Goal: Information Seeking & Learning: Find specific fact

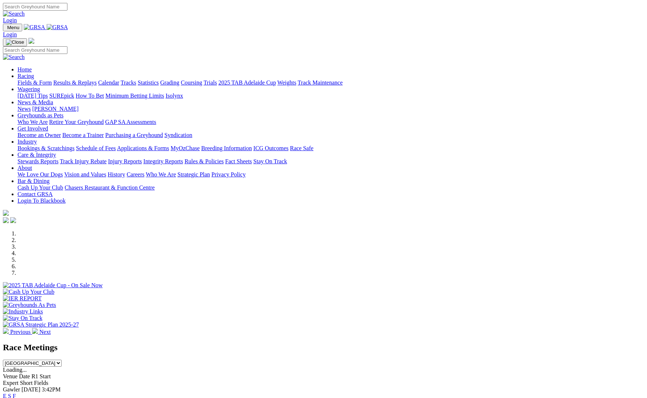
scroll to position [0, 0]
click at [58, 158] on link "Stewards Reports" at bounding box center [37, 161] width 41 height 6
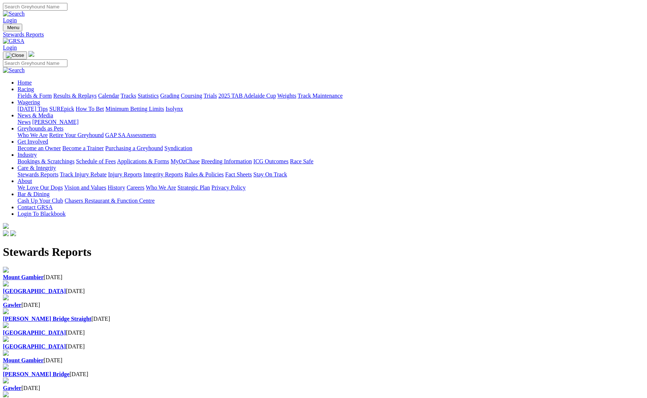
click at [212, 245] on h1 "Stewards Reports" at bounding box center [323, 251] width 641 height 13
click at [66, 288] on b "[GEOGRAPHIC_DATA]" at bounding box center [34, 291] width 63 height 6
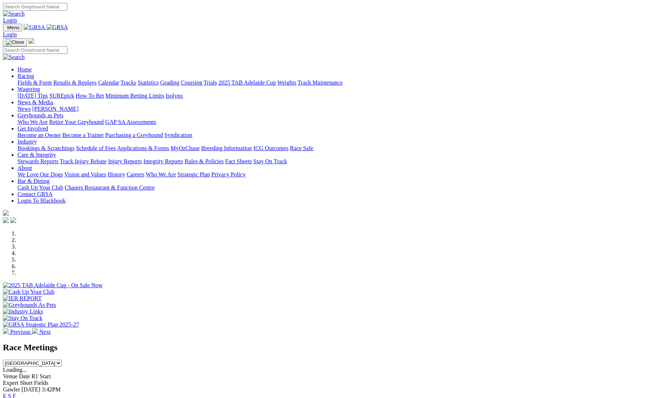
click at [97, 79] on link "Results & Replays" at bounding box center [74, 82] width 43 height 6
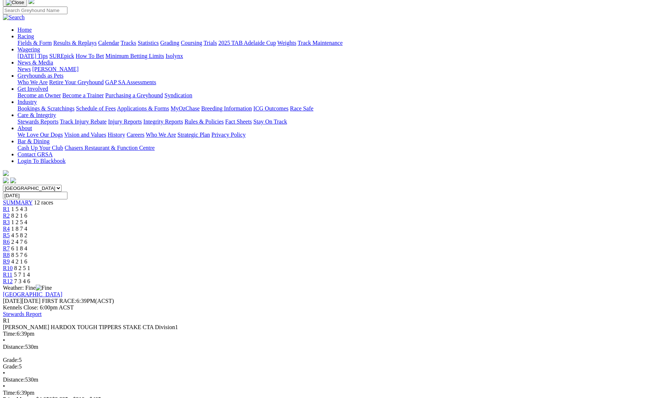
scroll to position [54, 0]
click at [27, 211] on span "8 2 1 6" at bounding box center [19, 214] width 16 height 6
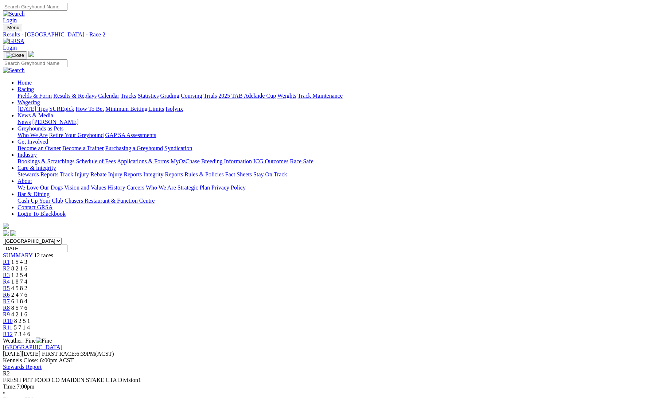
click at [27, 272] on span "1 2 5 4" at bounding box center [19, 275] width 16 height 6
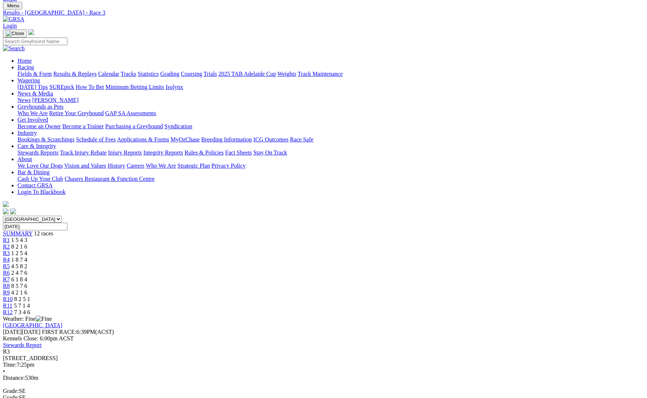
scroll to position [21, 0]
click at [10, 257] on link "R4" at bounding box center [6, 260] width 7 height 6
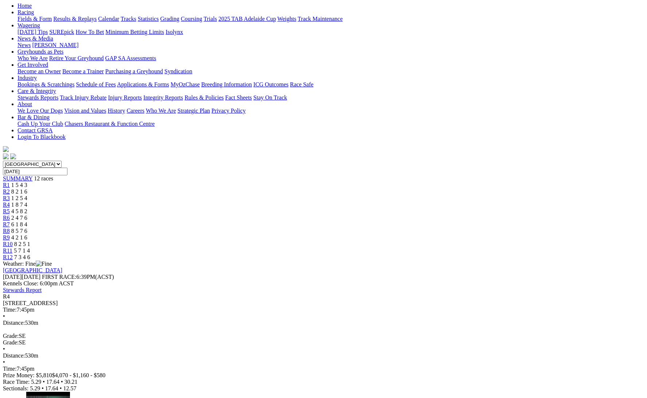
scroll to position [81, 0]
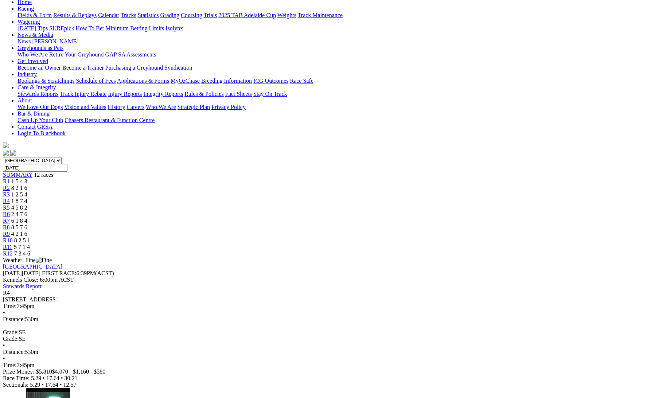
click at [10, 204] on span "R5" at bounding box center [6, 207] width 7 height 6
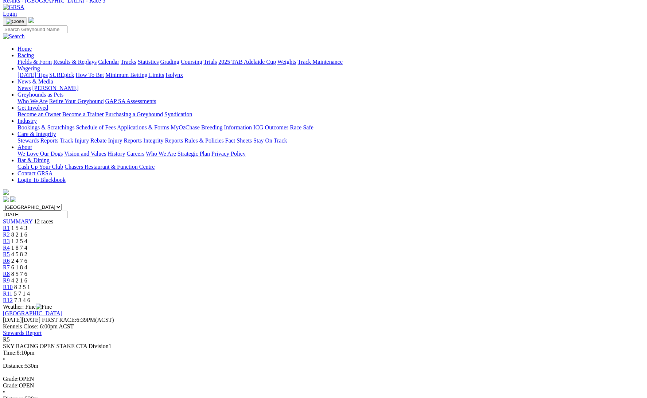
scroll to position [35, 0]
click at [10, 256] on link "R6" at bounding box center [6, 259] width 7 height 6
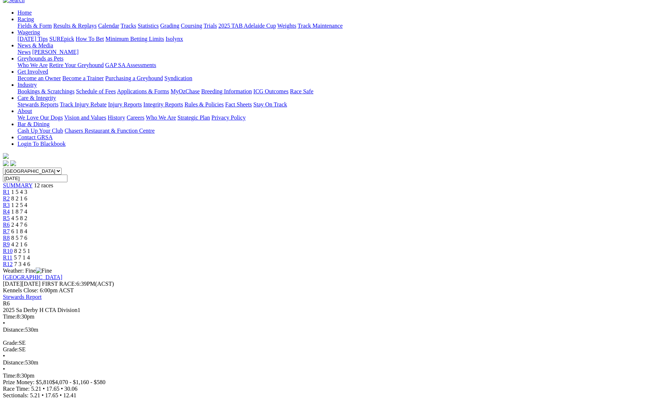
scroll to position [70, 0]
click at [360, 228] on div "R7 6 1 8 4" at bounding box center [323, 231] width 641 height 7
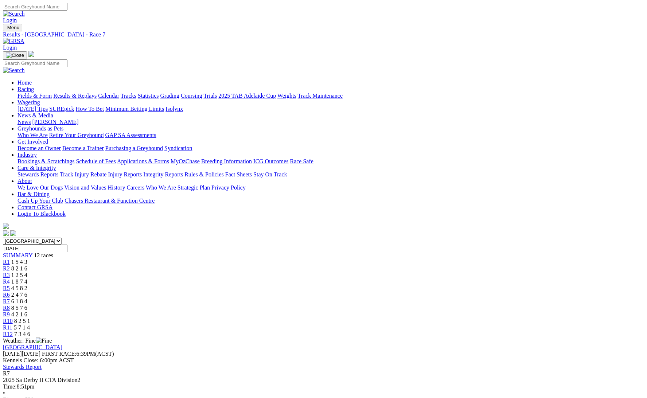
click at [10, 305] on span "R8" at bounding box center [6, 308] width 7 height 6
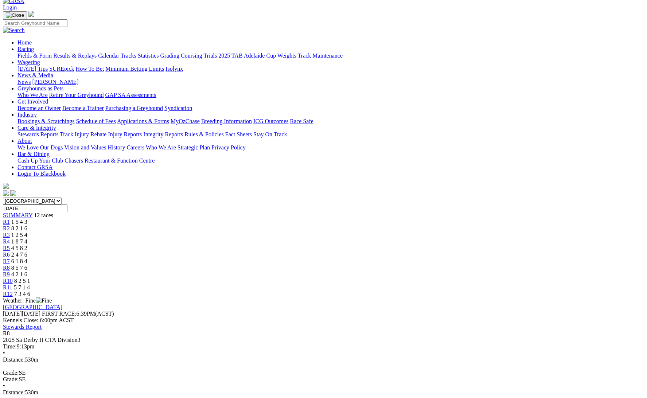
scroll to position [40, 0]
click at [10, 271] on link "R9" at bounding box center [6, 274] width 7 height 6
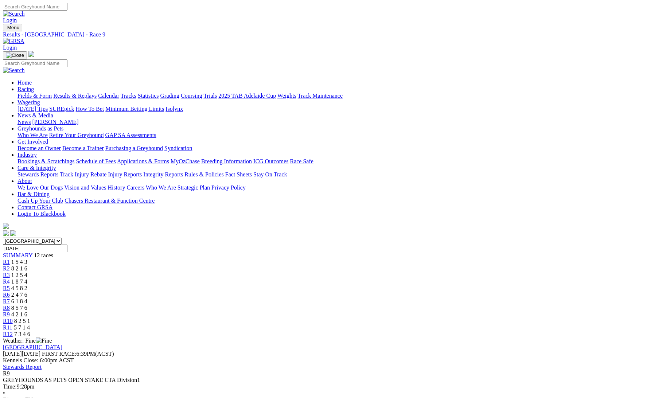
click at [464, 318] on div "R10 8 2 5 1" at bounding box center [323, 321] width 641 height 7
click at [30, 324] on span "5 7 1 4" at bounding box center [22, 327] width 16 height 6
click at [30, 330] on span "7 3 4 6" at bounding box center [22, 333] width 16 height 6
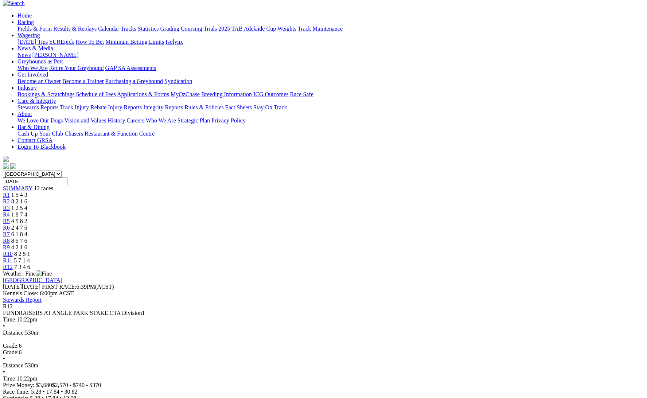
scroll to position [69, 0]
